Goal: Information Seeking & Learning: Learn about a topic

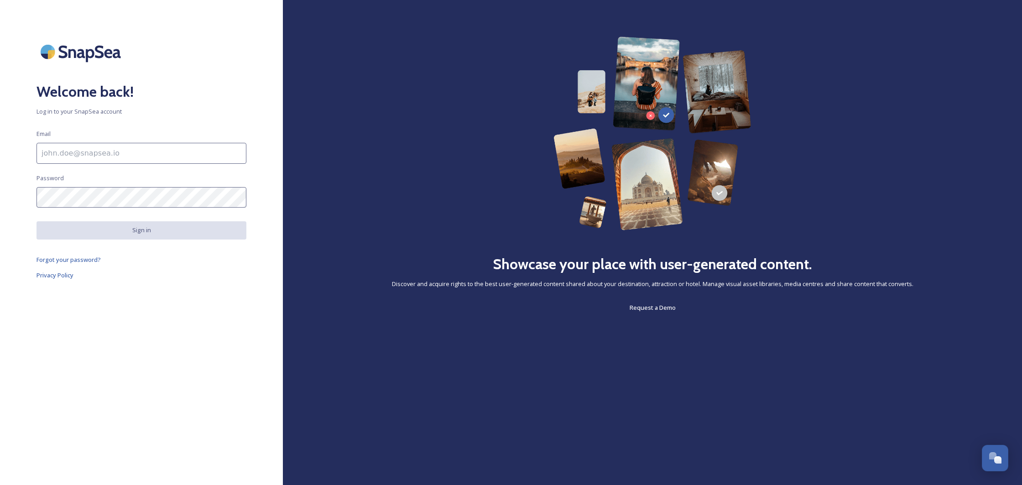
click at [145, 151] on input at bounding box center [141, 153] width 210 height 21
paste input "[EMAIL_ADDRESS][DOMAIN_NAME]"
type input "[EMAIL_ADDRESS][DOMAIN_NAME]"
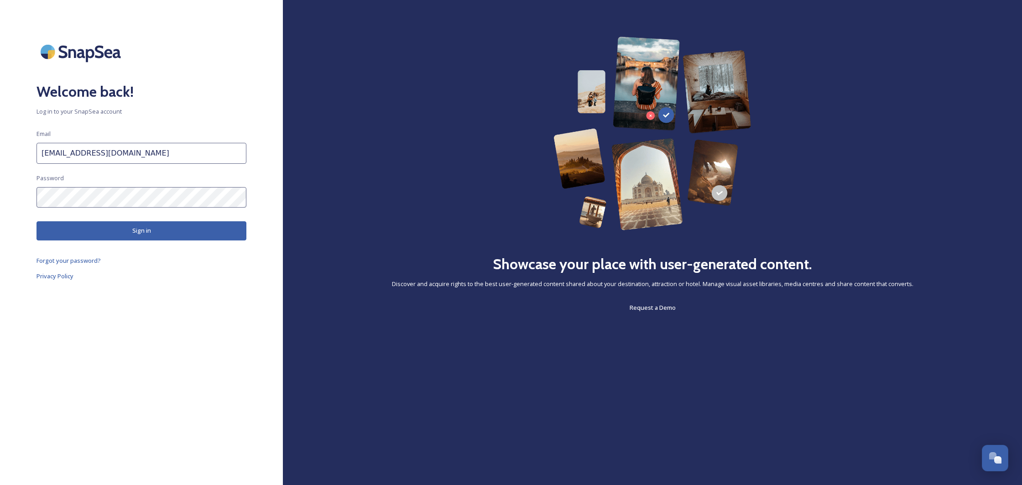
click at [170, 233] on button "Sign in" at bounding box center [141, 230] width 210 height 19
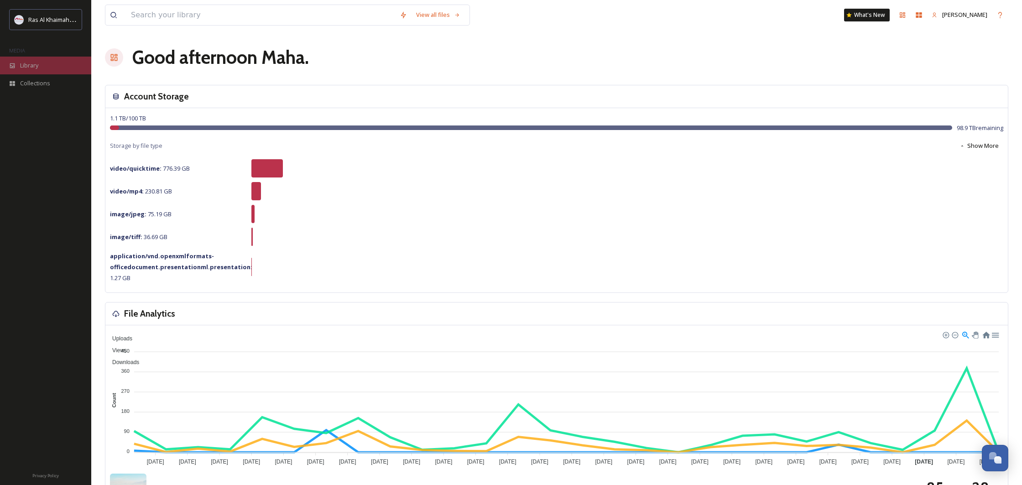
click at [30, 64] on span "Library" at bounding box center [29, 65] width 18 height 9
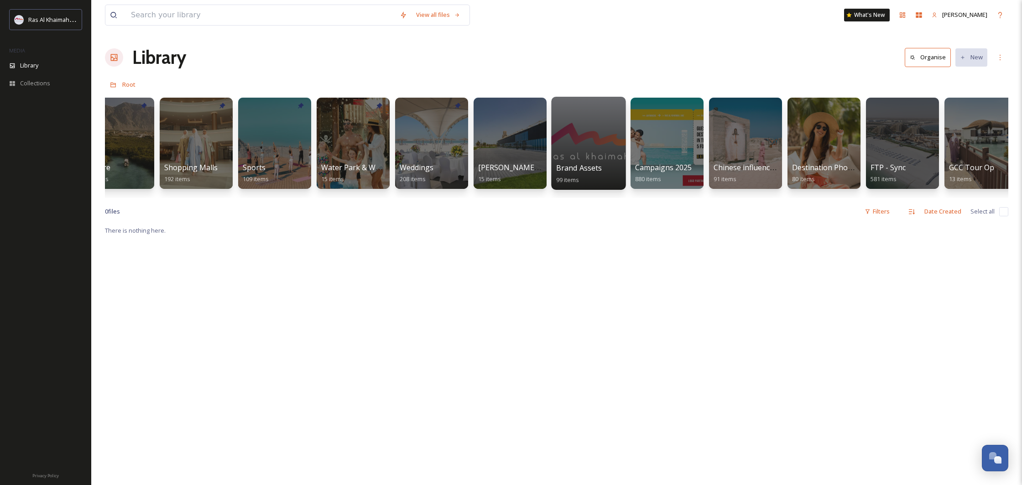
scroll to position [0, 732]
click at [596, 134] on div at bounding box center [589, 143] width 74 height 93
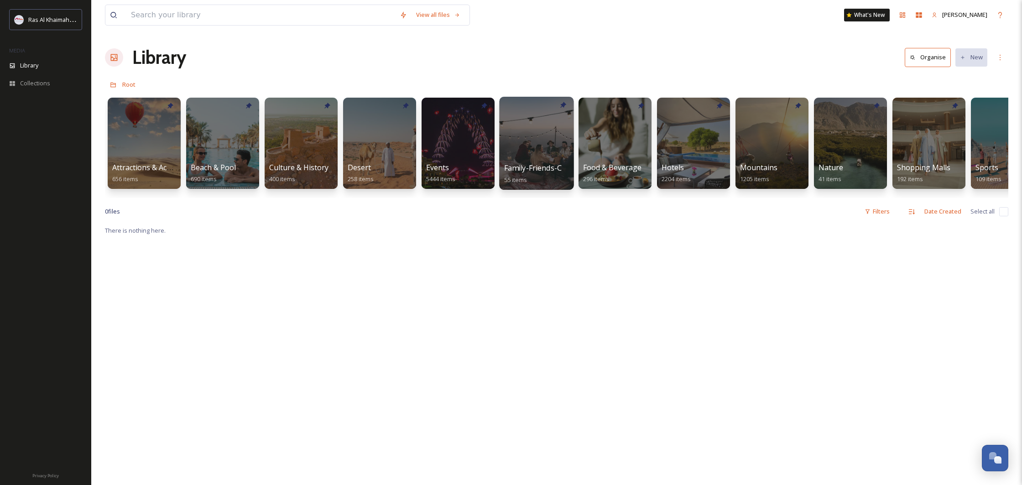
click at [554, 154] on div at bounding box center [536, 143] width 74 height 93
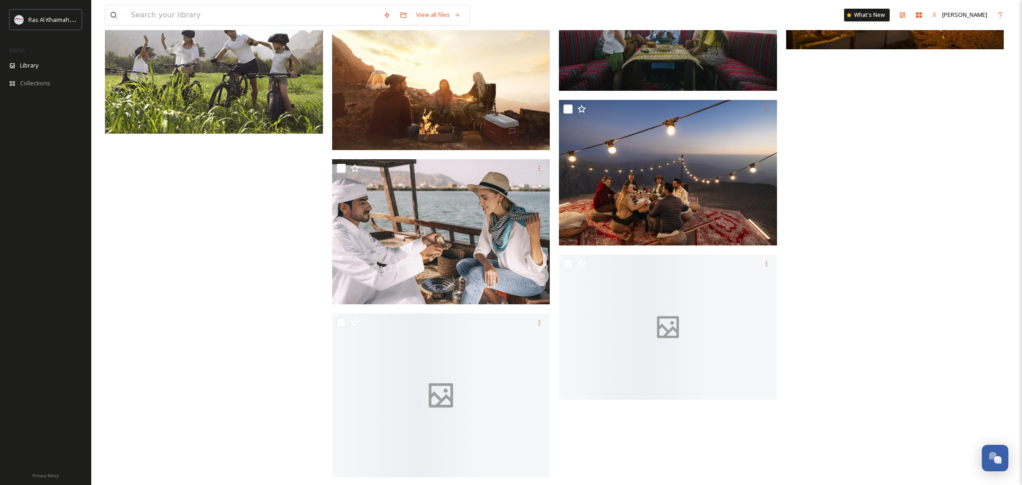
scroll to position [2196, 0]
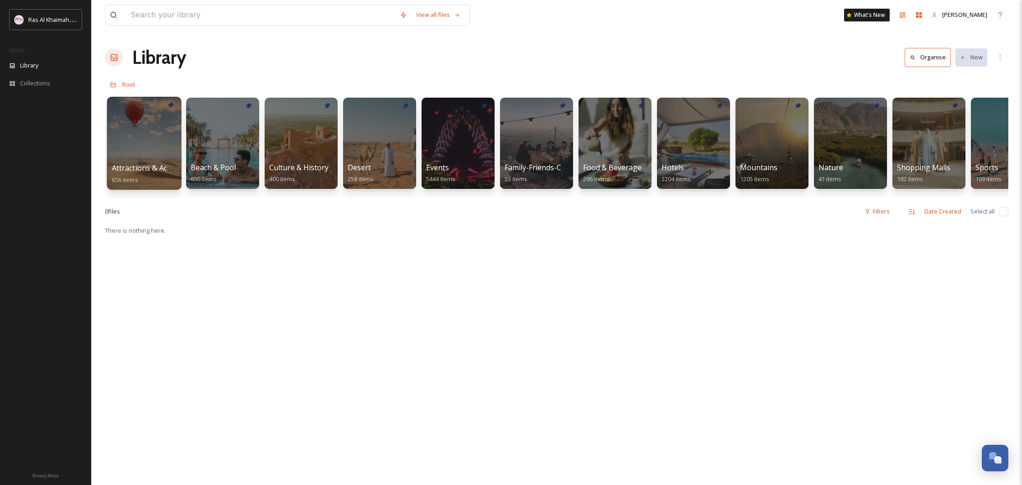
click at [157, 153] on div at bounding box center [144, 143] width 74 height 93
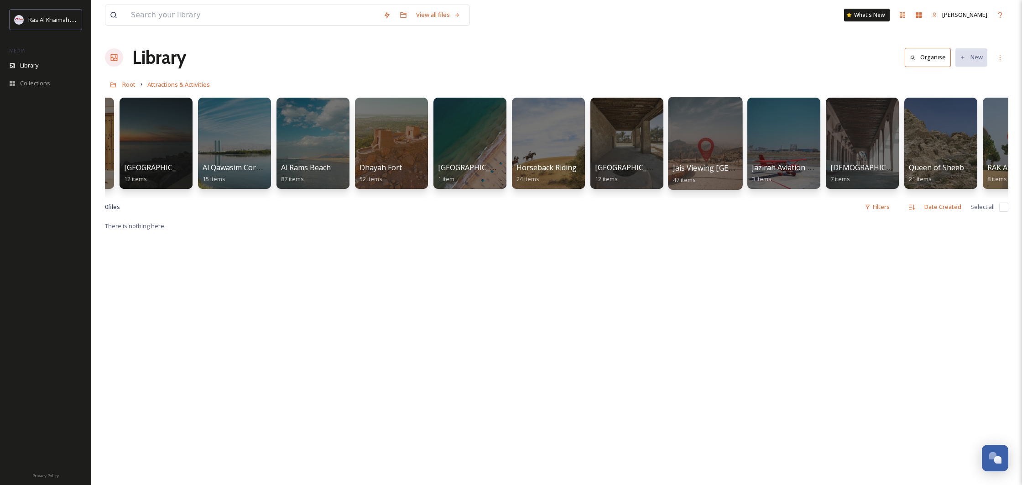
scroll to position [0, 309]
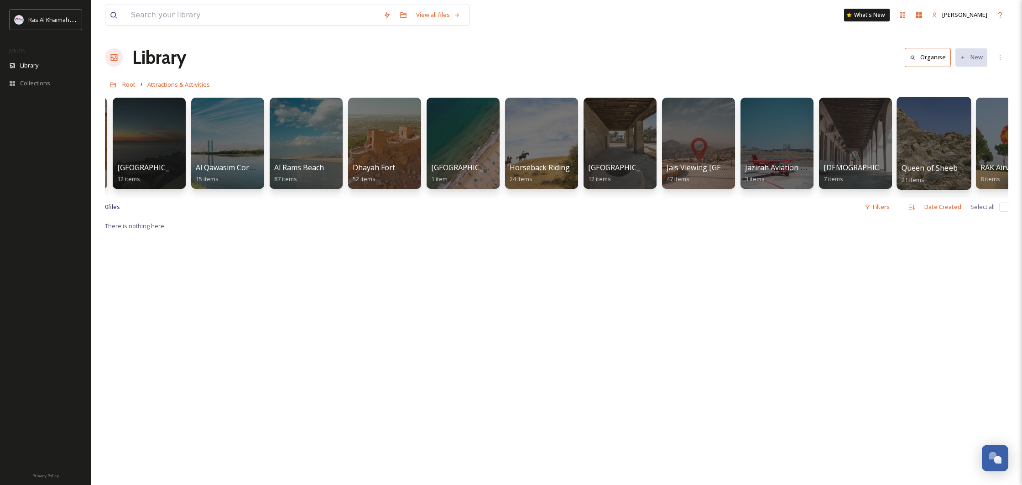
click at [919, 151] on div at bounding box center [933, 143] width 74 height 93
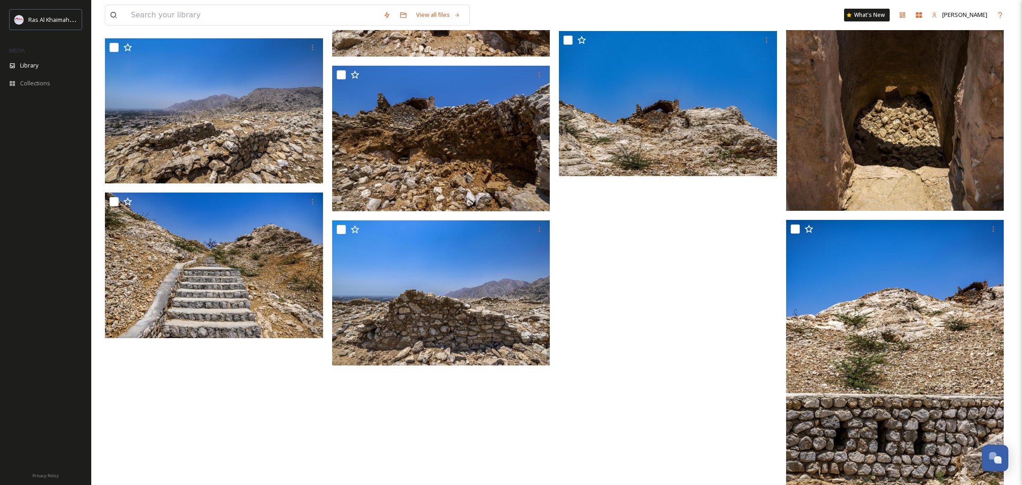
scroll to position [782, 0]
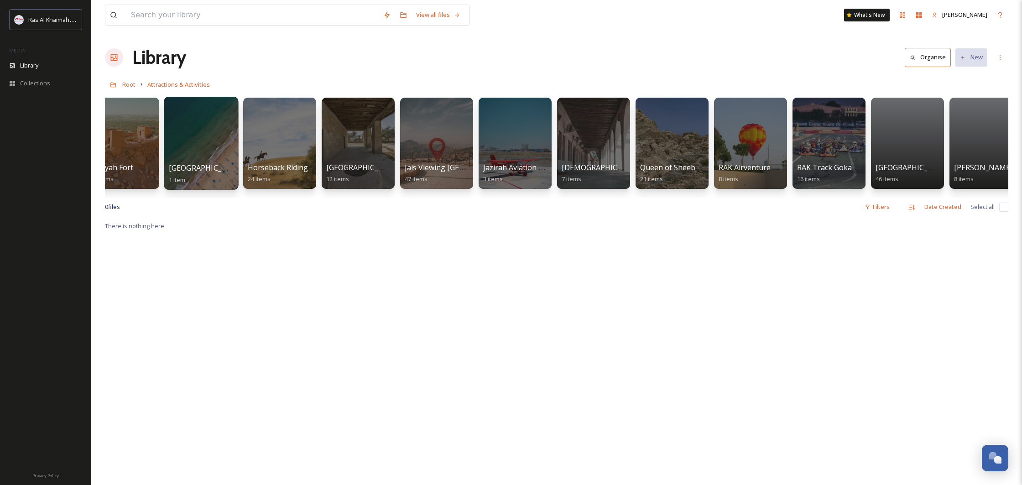
scroll to position [0, 823]
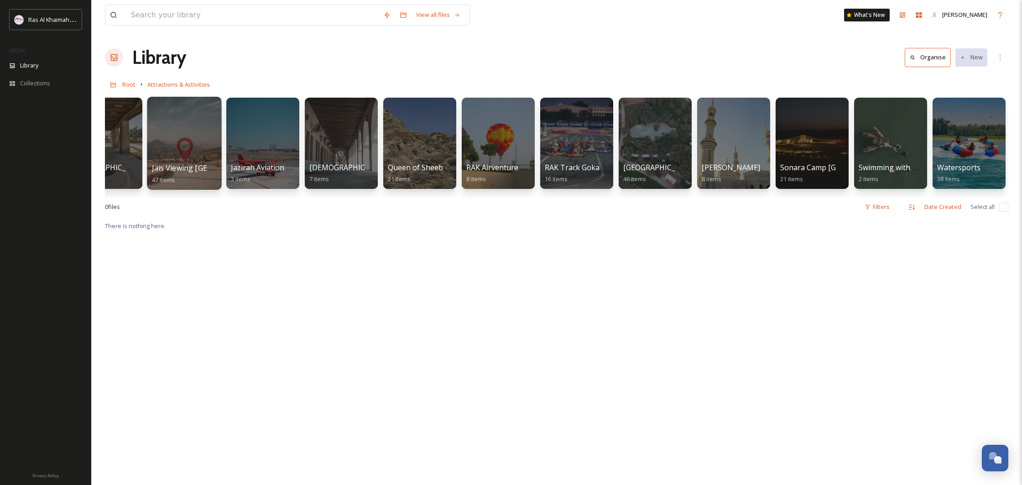
click at [211, 148] on div at bounding box center [184, 143] width 74 height 93
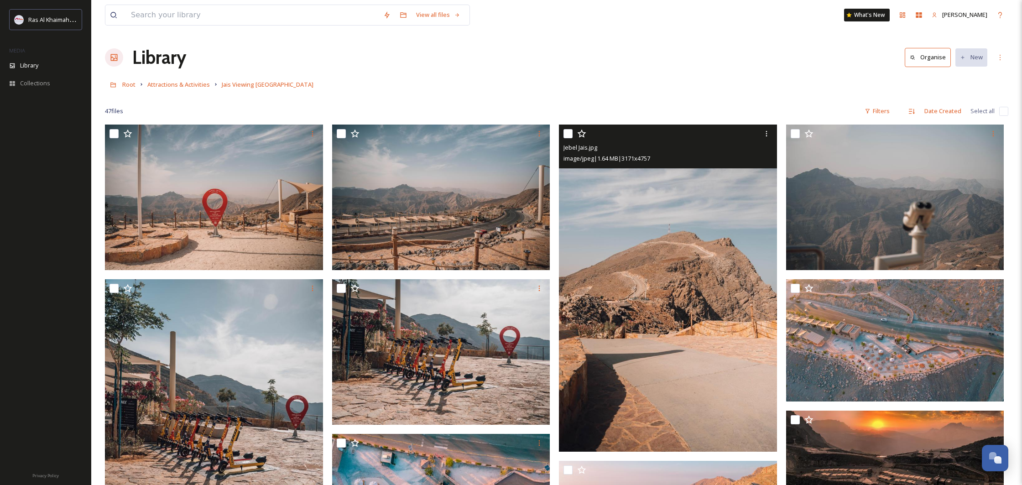
click at [721, 268] on img at bounding box center [668, 288] width 218 height 327
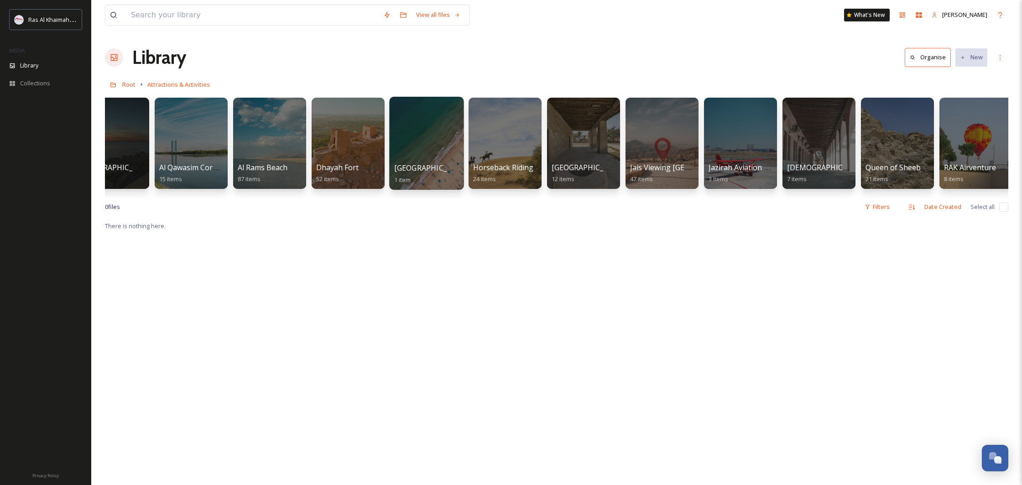
scroll to position [0, 342]
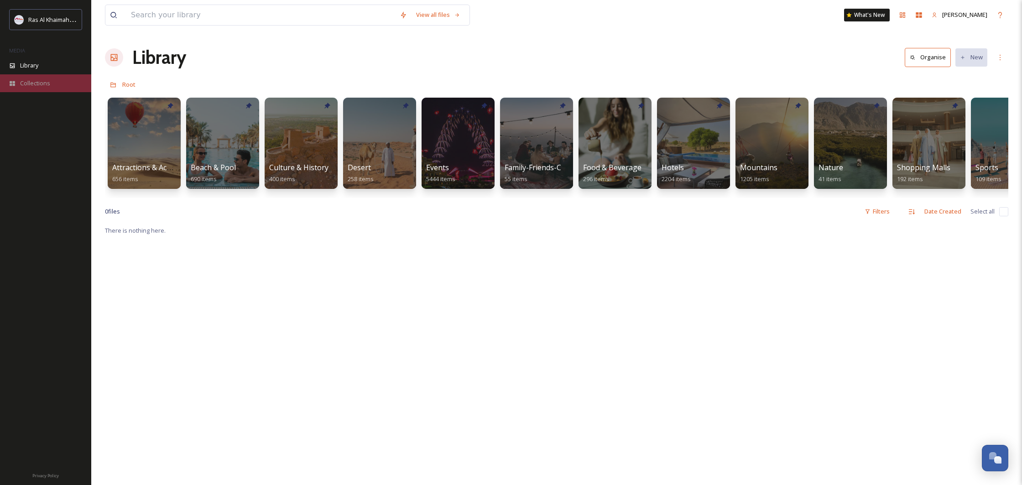
click at [24, 81] on span "Collections" at bounding box center [35, 83] width 30 height 9
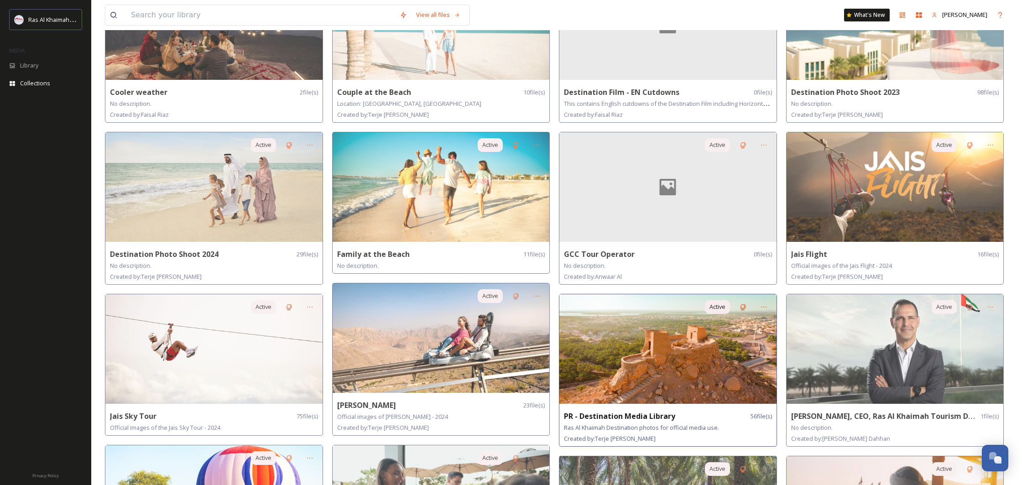
scroll to position [125, 0]
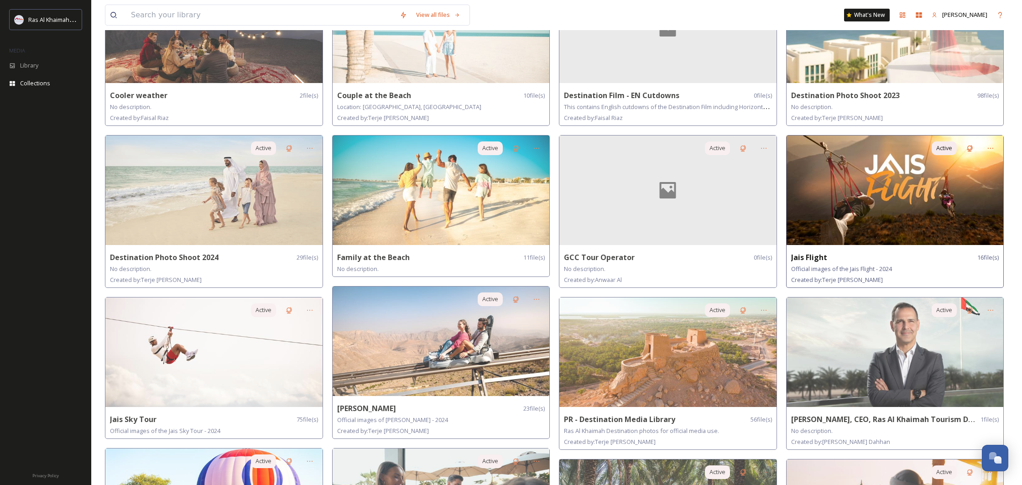
click at [795, 210] on img at bounding box center [894, 189] width 217 height 109
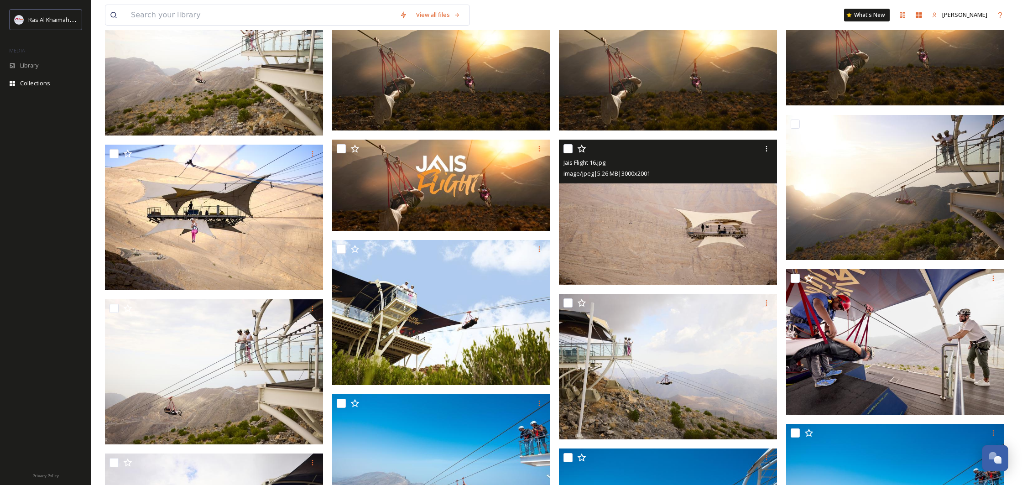
scroll to position [278, 0]
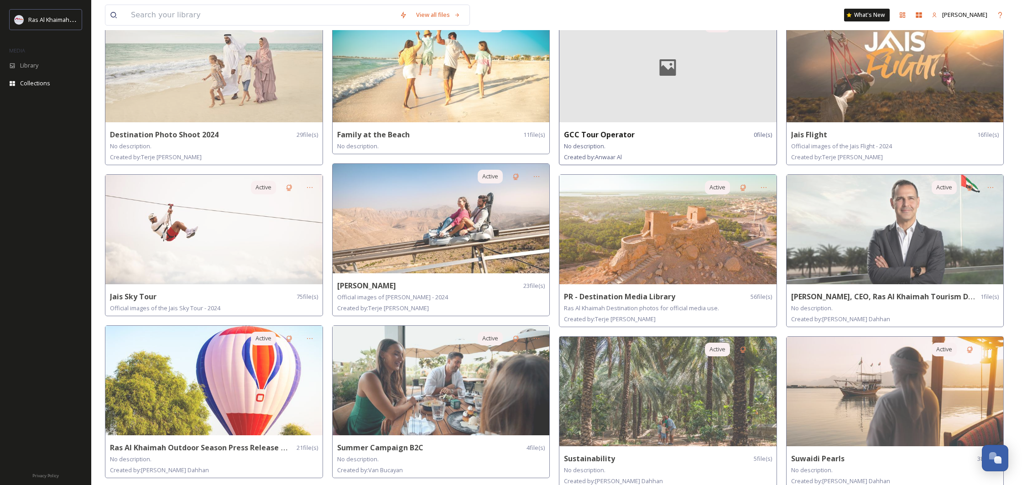
scroll to position [248, 0]
click at [192, 207] on img at bounding box center [213, 229] width 217 height 109
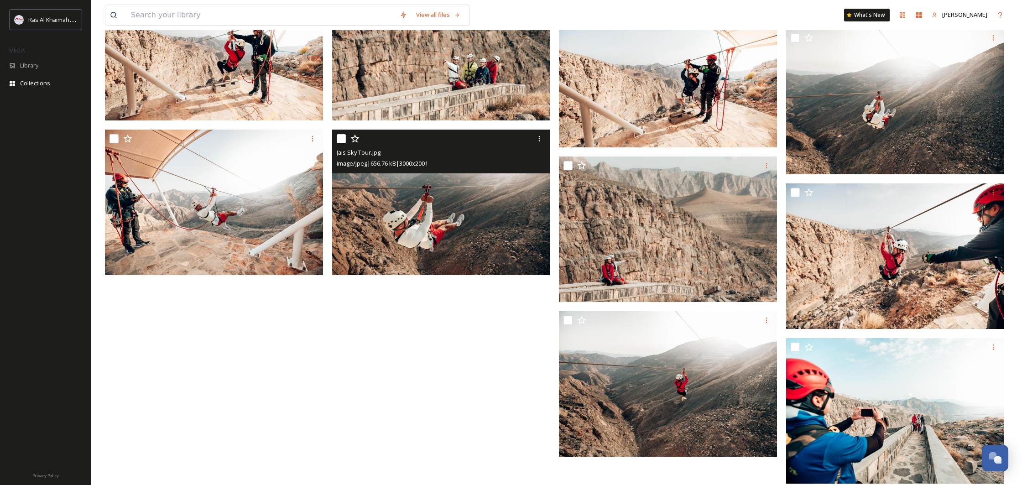
scroll to position [3347, 0]
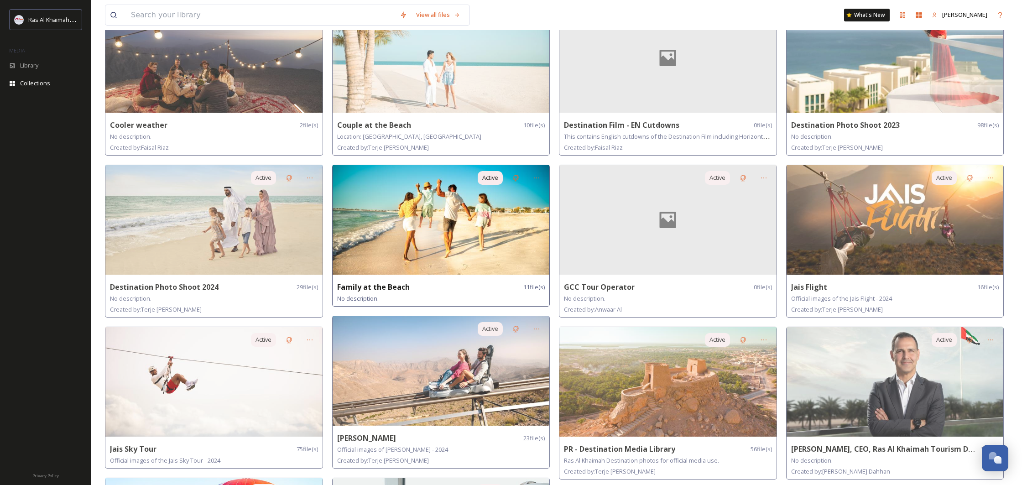
scroll to position [127, 0]
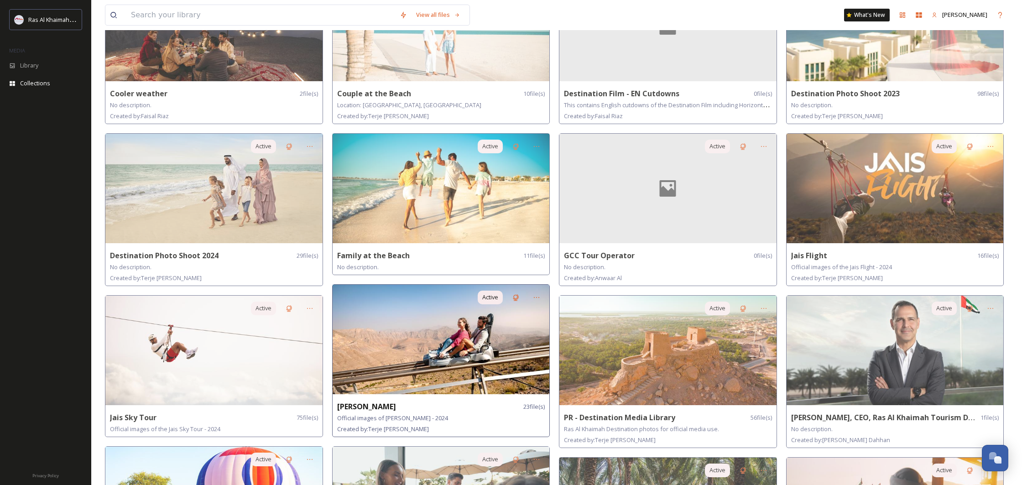
click at [477, 323] on img at bounding box center [440, 339] width 217 height 109
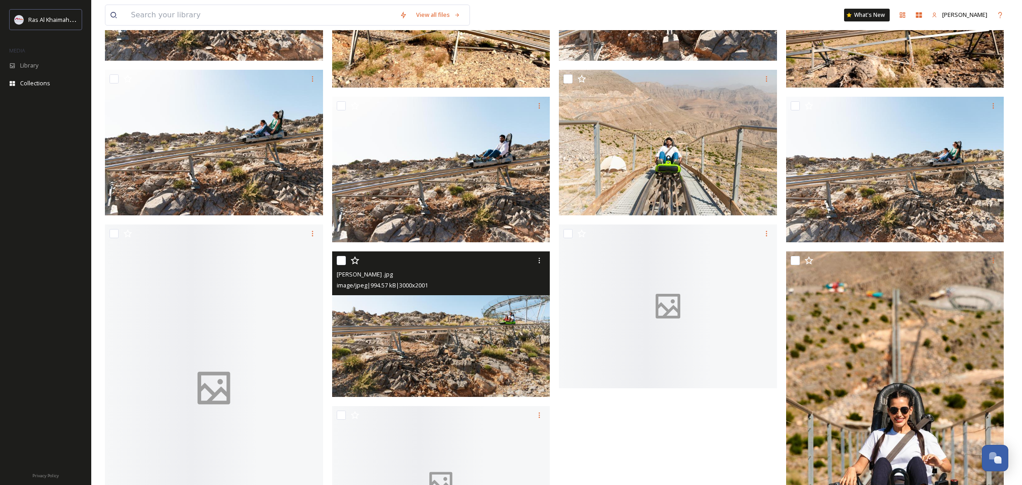
scroll to position [795, 0]
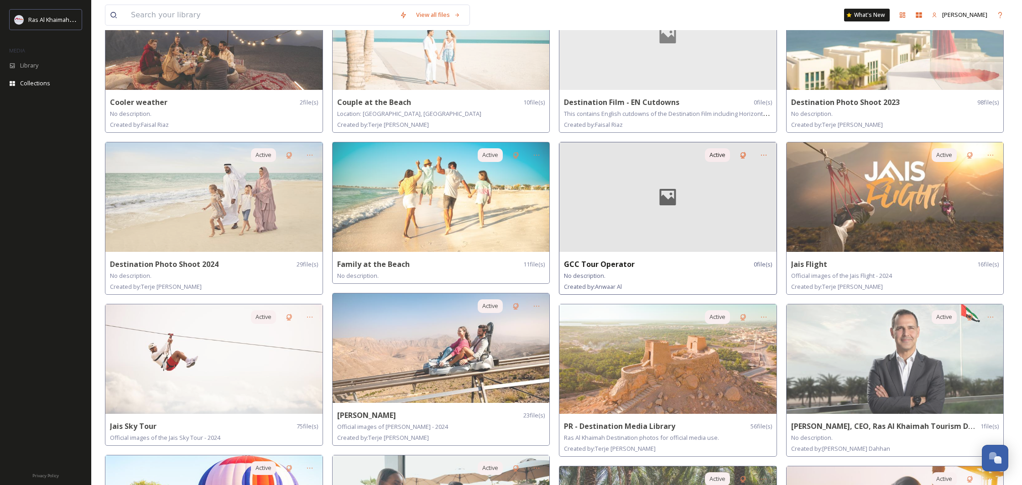
scroll to position [121, 0]
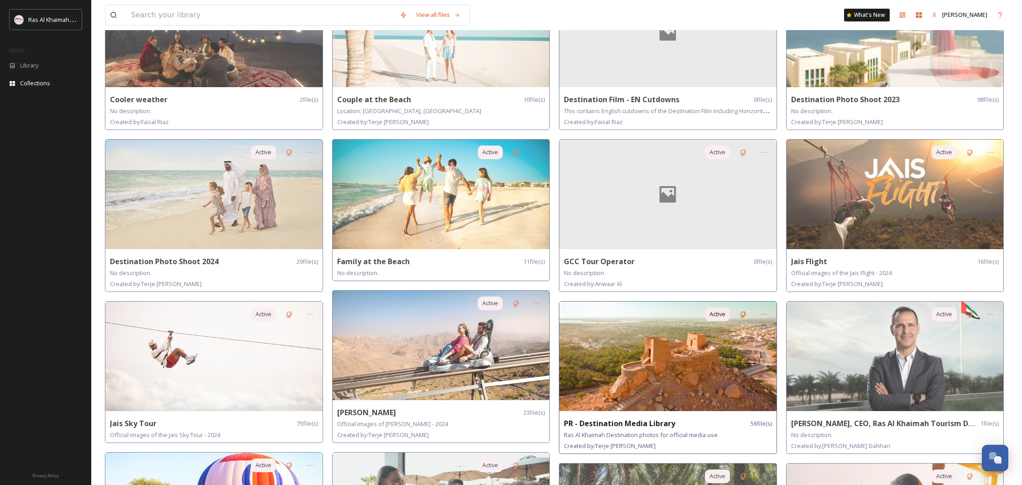
click at [719, 353] on img at bounding box center [667, 355] width 217 height 109
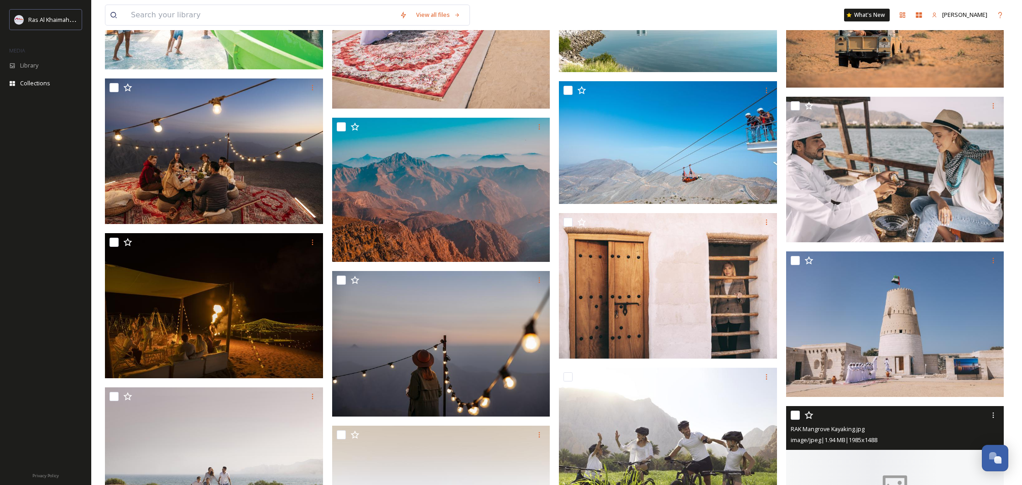
scroll to position [1148, 0]
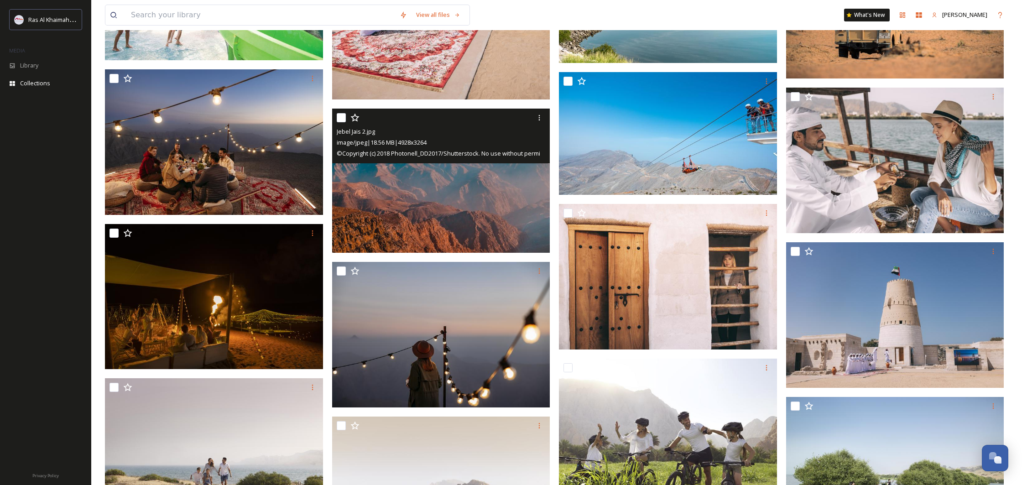
click at [496, 220] on img at bounding box center [441, 181] width 218 height 145
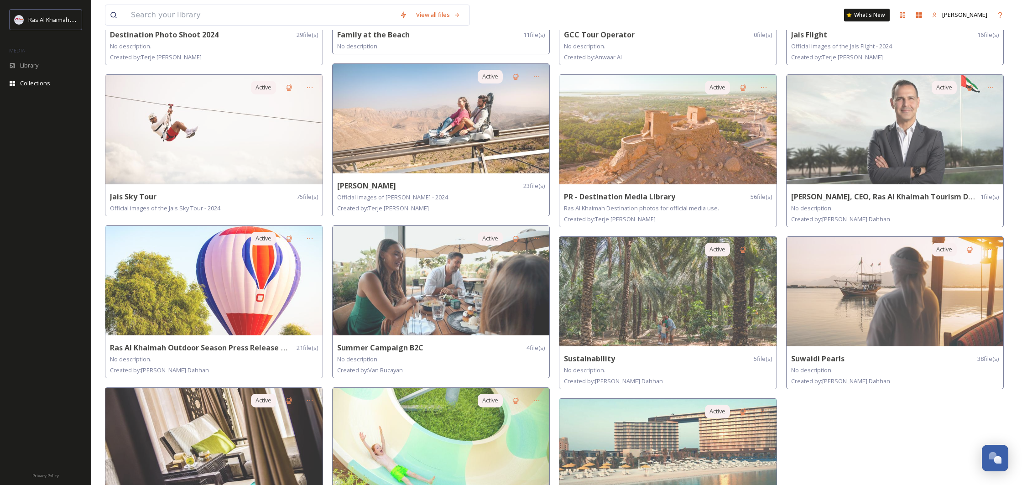
scroll to position [414, 0]
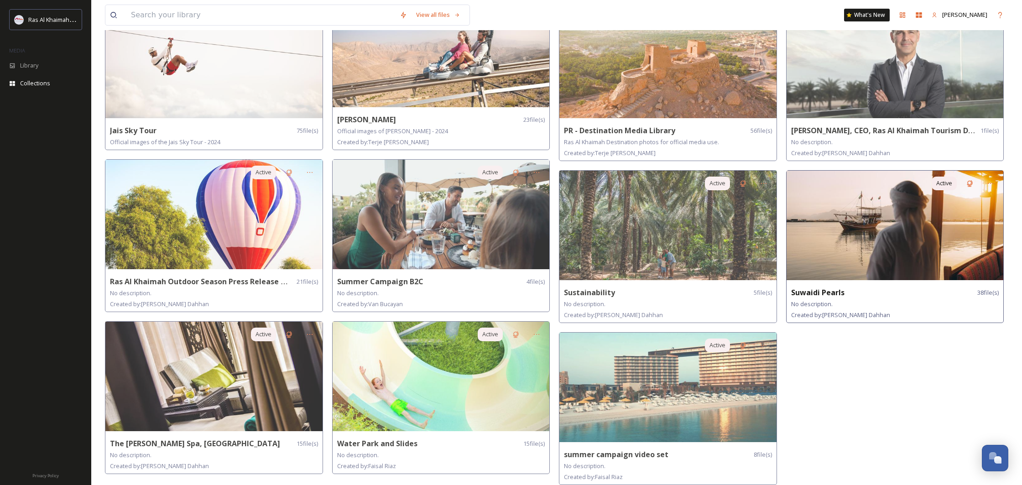
click at [806, 246] on img at bounding box center [894, 225] width 217 height 109
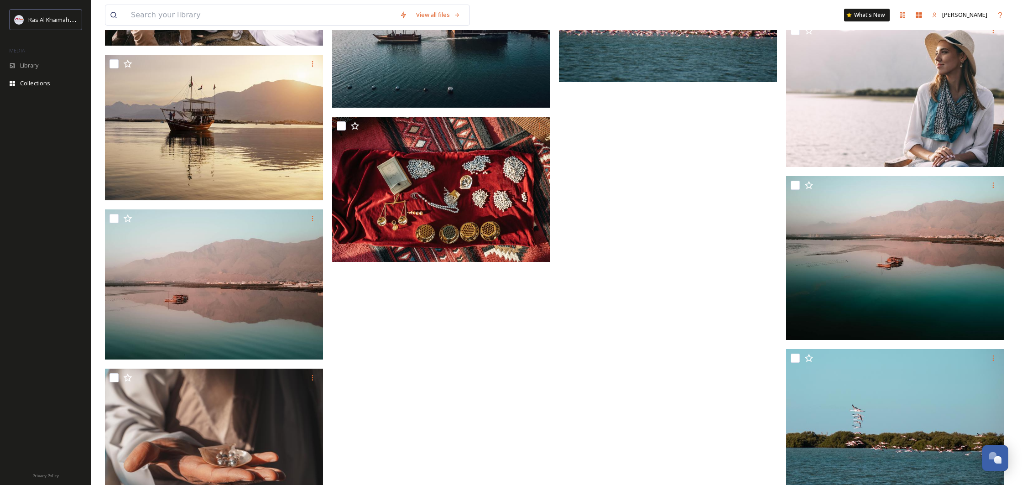
scroll to position [1633, 0]
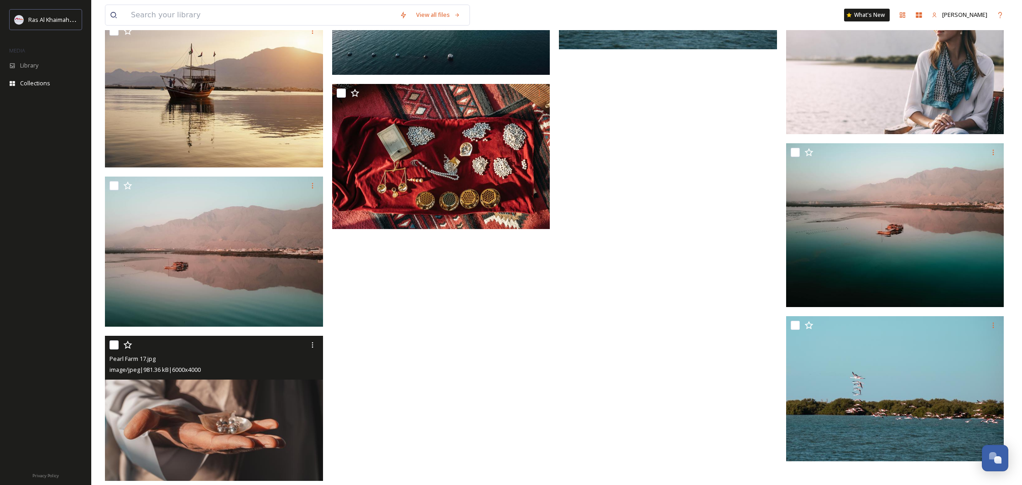
click at [212, 419] on img at bounding box center [214, 408] width 218 height 145
